Goal: Transaction & Acquisition: Purchase product/service

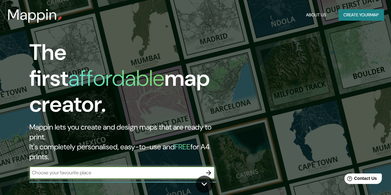
click at [57, 169] on input "text" at bounding box center [115, 172] width 173 height 7
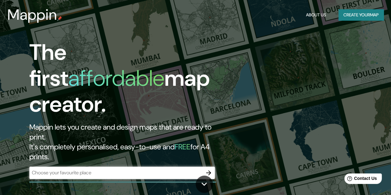
click at [135, 167] on div "​" at bounding box center [121, 173] width 185 height 12
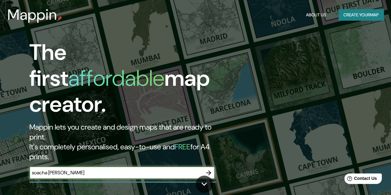
type input "soacha [PERSON_NAME]"
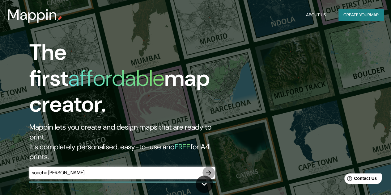
click at [207, 169] on icon "button" at bounding box center [208, 172] width 7 height 7
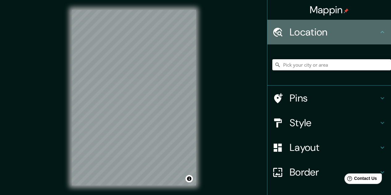
click at [309, 33] on h4 "Location" at bounding box center [333, 32] width 89 height 12
click at [344, 41] on div "Location" at bounding box center [329, 32] width 124 height 25
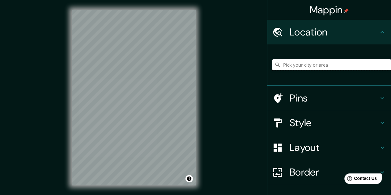
click at [320, 63] on input "Pick your city or area" at bounding box center [331, 64] width 119 height 11
click at [320, 67] on input "Pick your city or area" at bounding box center [331, 64] width 119 height 11
click at [50, 90] on div "Mappin Location [GEOGRAPHIC_DATA], [GEOGRAPHIC_DATA], [GEOGRAPHIC_DATA] Pins St…" at bounding box center [195, 102] width 391 height 205
click at [351, 65] on input "Soacha, [GEOGRAPHIC_DATA], [GEOGRAPHIC_DATA]" at bounding box center [331, 64] width 119 height 11
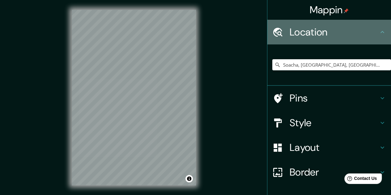
click at [306, 34] on h4 "Location" at bounding box center [333, 32] width 89 height 12
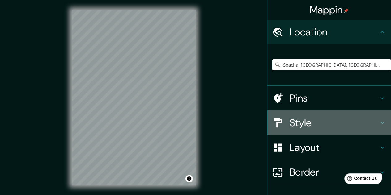
click at [290, 124] on h4 "Style" at bounding box center [333, 123] width 89 height 12
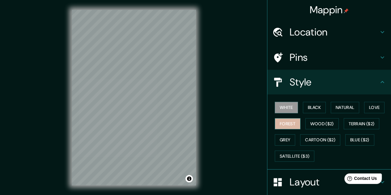
click at [275, 127] on button "Forest" at bounding box center [288, 123] width 26 height 11
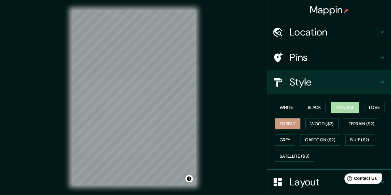
click at [340, 103] on button "Natural" at bounding box center [344, 107] width 28 height 11
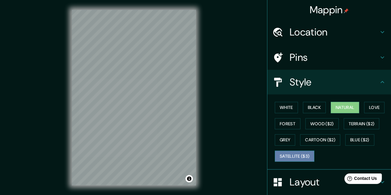
click at [294, 155] on button "Satellite ($3)" at bounding box center [295, 156] width 40 height 11
click at [330, 109] on button "Natural" at bounding box center [344, 107] width 28 height 11
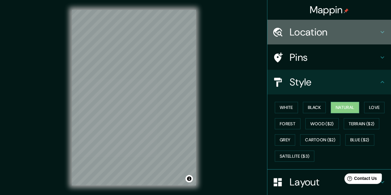
click at [308, 39] on div "Location" at bounding box center [329, 32] width 124 height 25
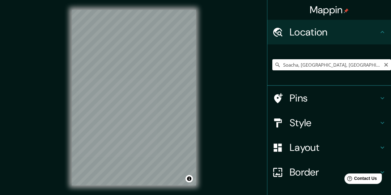
drag, startPoint x: 319, startPoint y: 72, endPoint x: 345, endPoint y: 66, distance: 26.6
click at [345, 66] on div "Soacha, [GEOGRAPHIC_DATA], [GEOGRAPHIC_DATA]" at bounding box center [331, 64] width 119 height 31
click at [345, 66] on input "Soacha, [GEOGRAPHIC_DATA], [GEOGRAPHIC_DATA]" at bounding box center [331, 64] width 119 height 11
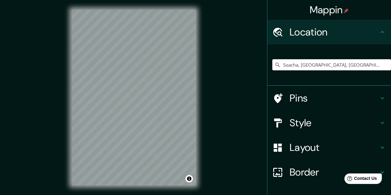
click at [60, 194] on div "Mappin Location [GEOGRAPHIC_DATA], [GEOGRAPHIC_DATA], [GEOGRAPHIC_DATA] Pins St…" at bounding box center [195, 102] width 391 height 205
click at [360, 68] on input "Soacha, [GEOGRAPHIC_DATA], [GEOGRAPHIC_DATA]" at bounding box center [331, 64] width 119 height 11
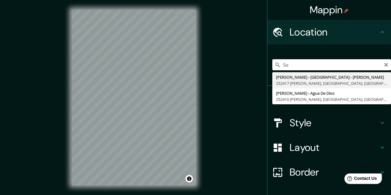
type input "S"
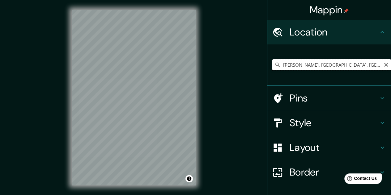
click at [362, 69] on input "[PERSON_NAME], [GEOGRAPHIC_DATA], [GEOGRAPHIC_DATA]" at bounding box center [331, 64] width 119 height 11
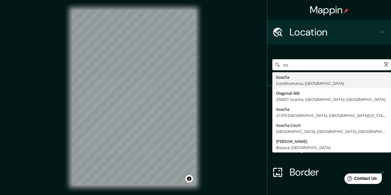
type input "s"
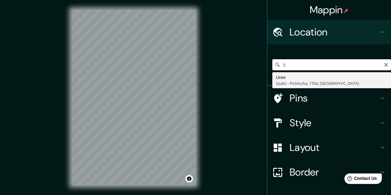
type input "l"
type input "Cl Chico (Bullas), 30180 Bullas, [GEOGRAPHIC_DATA][PERSON_NAME], [GEOGRAPHIC_DA…"
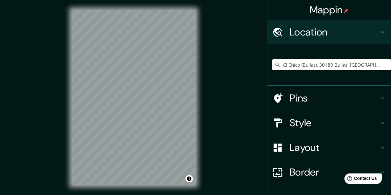
click at [363, 65] on input "Cl Chico (Bullas), 30180 Bullas, [GEOGRAPHIC_DATA][PERSON_NAME], [GEOGRAPHIC_DA…" at bounding box center [331, 64] width 119 height 11
click at [374, 67] on input "Cl Chico (Bullas), 30180 Bullas, [GEOGRAPHIC_DATA][PERSON_NAME], [GEOGRAPHIC_DA…" at bounding box center [331, 64] width 119 height 11
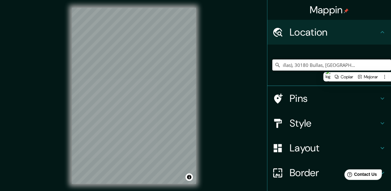
click at [374, 67] on input "Cl Chico (Bullas), 30180 Bullas, [GEOGRAPHIC_DATA][PERSON_NAME], [GEOGRAPHIC_DA…" at bounding box center [331, 64] width 119 height 11
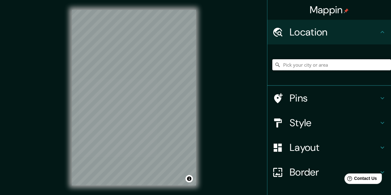
scroll to position [0, 0]
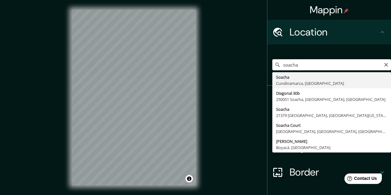
type input "Soacha, [GEOGRAPHIC_DATA], [GEOGRAPHIC_DATA]"
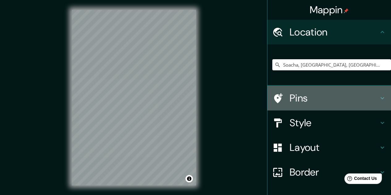
click at [299, 102] on h4 "Pins" at bounding box center [333, 98] width 89 height 12
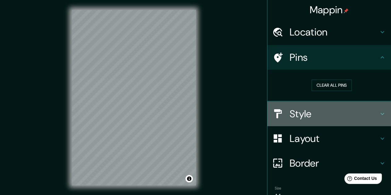
click at [289, 115] on h4 "Style" at bounding box center [333, 114] width 89 height 12
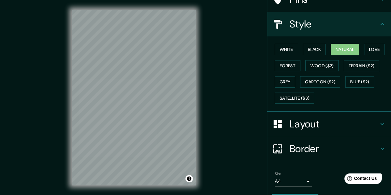
scroll to position [58, 0]
click at [373, 53] on button "Love" at bounding box center [374, 49] width 20 height 11
click at [335, 49] on button "Natural" at bounding box center [344, 49] width 28 height 11
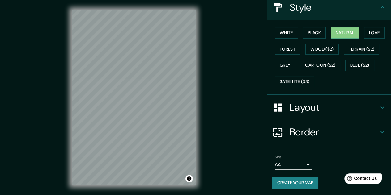
scroll to position [10, 0]
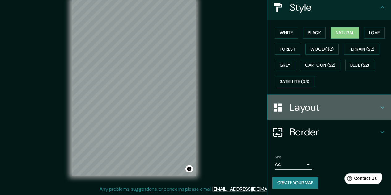
click at [299, 103] on h4 "Layout" at bounding box center [333, 107] width 89 height 12
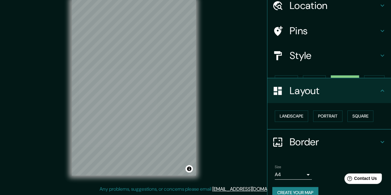
scroll to position [27, 0]
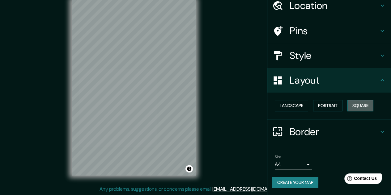
click at [364, 106] on button "Square" at bounding box center [360, 105] width 26 height 11
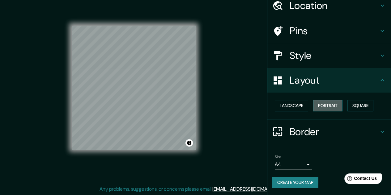
click at [331, 103] on button "Portrait" at bounding box center [327, 105] width 29 height 11
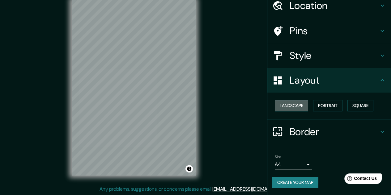
click at [284, 103] on button "Landscape" at bounding box center [291, 105] width 33 height 11
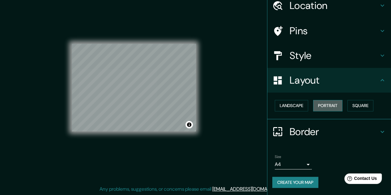
click at [323, 104] on button "Portrait" at bounding box center [327, 105] width 29 height 11
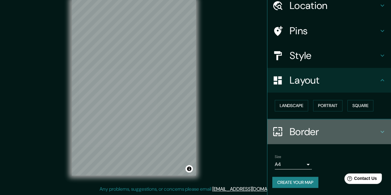
click at [316, 134] on h4 "Border" at bounding box center [333, 132] width 89 height 12
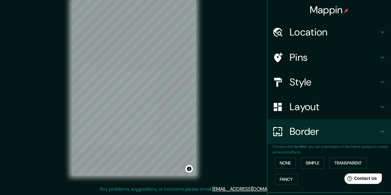
scroll to position [0, 0]
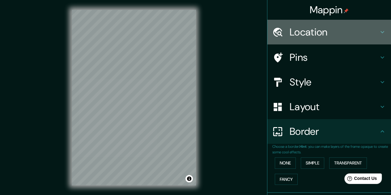
click at [314, 35] on h4 "Location" at bounding box center [333, 32] width 89 height 12
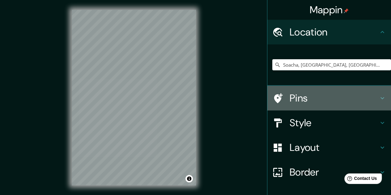
click at [291, 98] on h4 "Pins" at bounding box center [333, 98] width 89 height 12
